Goal: Task Accomplishment & Management: Manage account settings

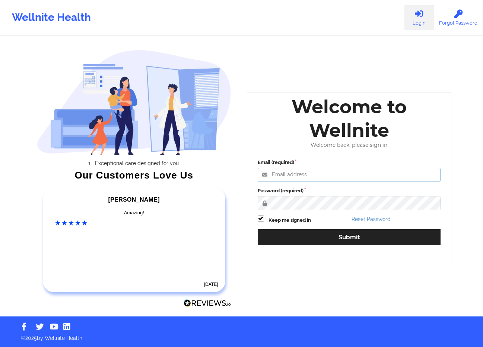
click at [276, 173] on input "Email (required)" at bounding box center [349, 175] width 183 height 14
type input "[EMAIL_ADDRESS][DOMAIN_NAME]"
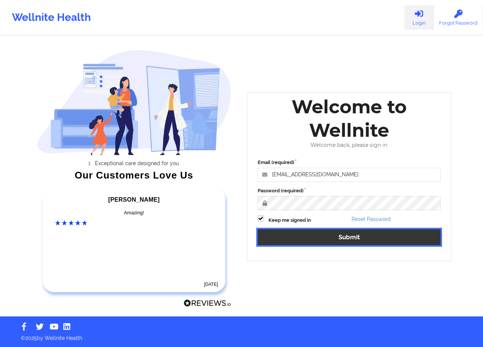
click at [352, 236] on button "Submit" at bounding box center [349, 237] width 183 height 16
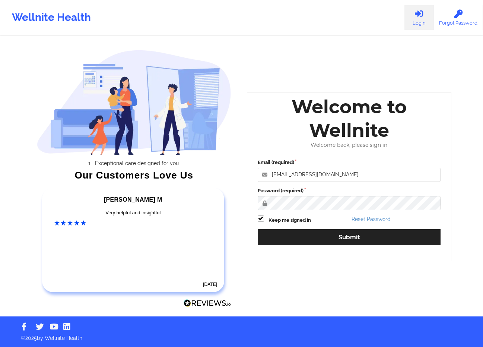
click at [21, 48] on div "Wellnite Health Login Forgot Password Exceptional care designed for you. Our Cu…" at bounding box center [241, 158] width 483 height 316
click at [248, 197] on div "Welcome to Wellnite Welcome back, please sign in Email (required) [EMAIL_ADDRES…" at bounding box center [349, 176] width 205 height 169
click at [199, 196] on div "Exceptional care designed for you. Our Customers Love Us [PERSON_NAME] C Amazin…" at bounding box center [241, 158] width 430 height 316
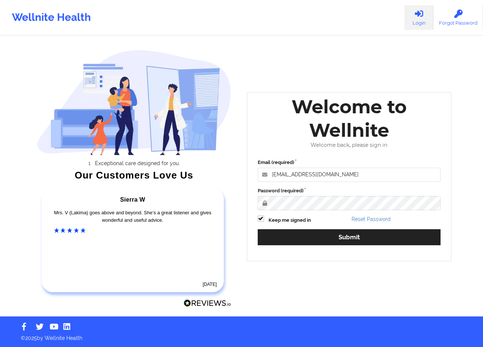
click at [466, 167] on div "Wellnite Health Login Forgot Password Exceptional care designed for you. Our Cu…" at bounding box center [241, 158] width 483 height 316
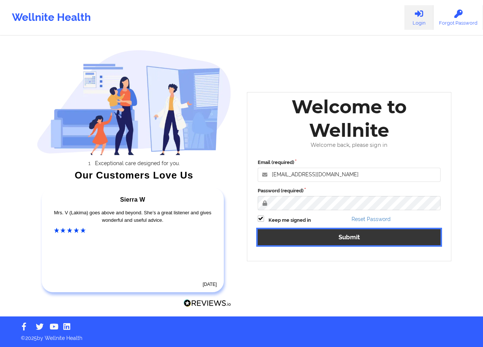
click at [343, 237] on button "Submit" at bounding box center [349, 237] width 183 height 16
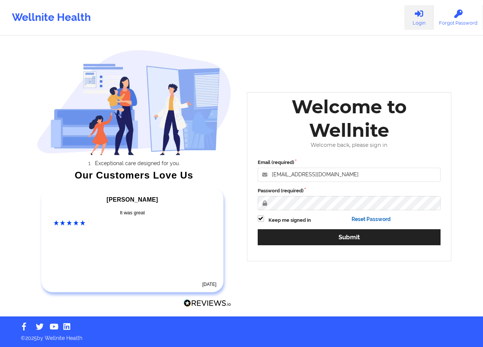
click at [371, 219] on link "Reset Password" at bounding box center [371, 219] width 39 height 6
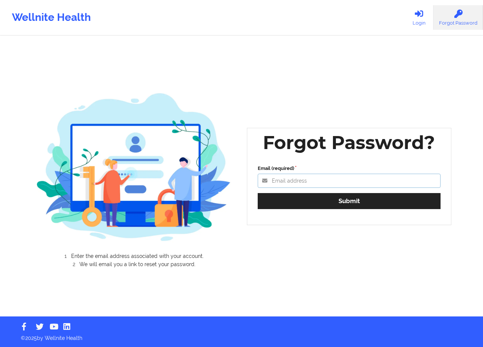
click at [323, 183] on input "Email (required)" at bounding box center [349, 181] width 183 height 14
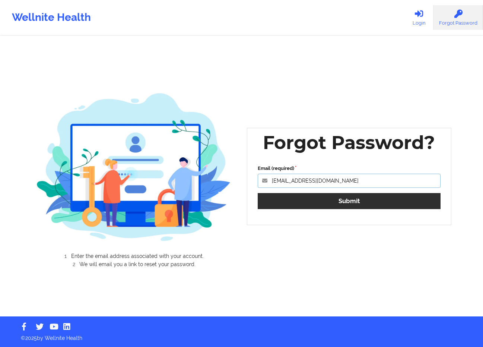
type input "[EMAIL_ADDRESS][DOMAIN_NAME]"
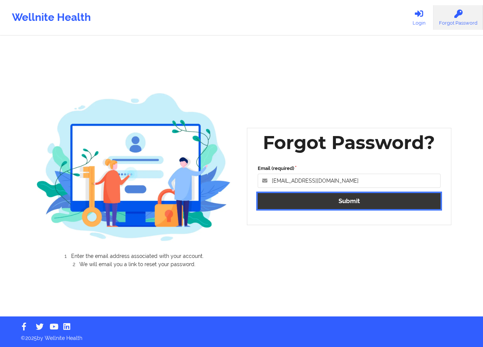
click at [348, 200] on button "Submit" at bounding box center [349, 201] width 183 height 16
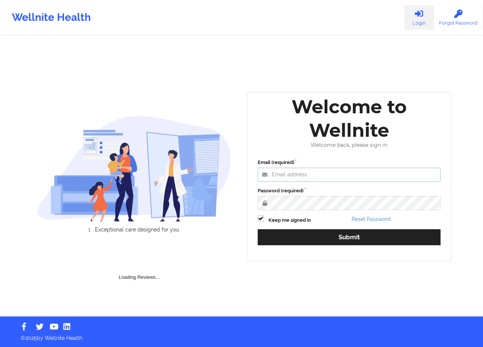
type input "[EMAIL_ADDRESS][DOMAIN_NAME]"
